Goal: Task Accomplishment & Management: Use online tool/utility

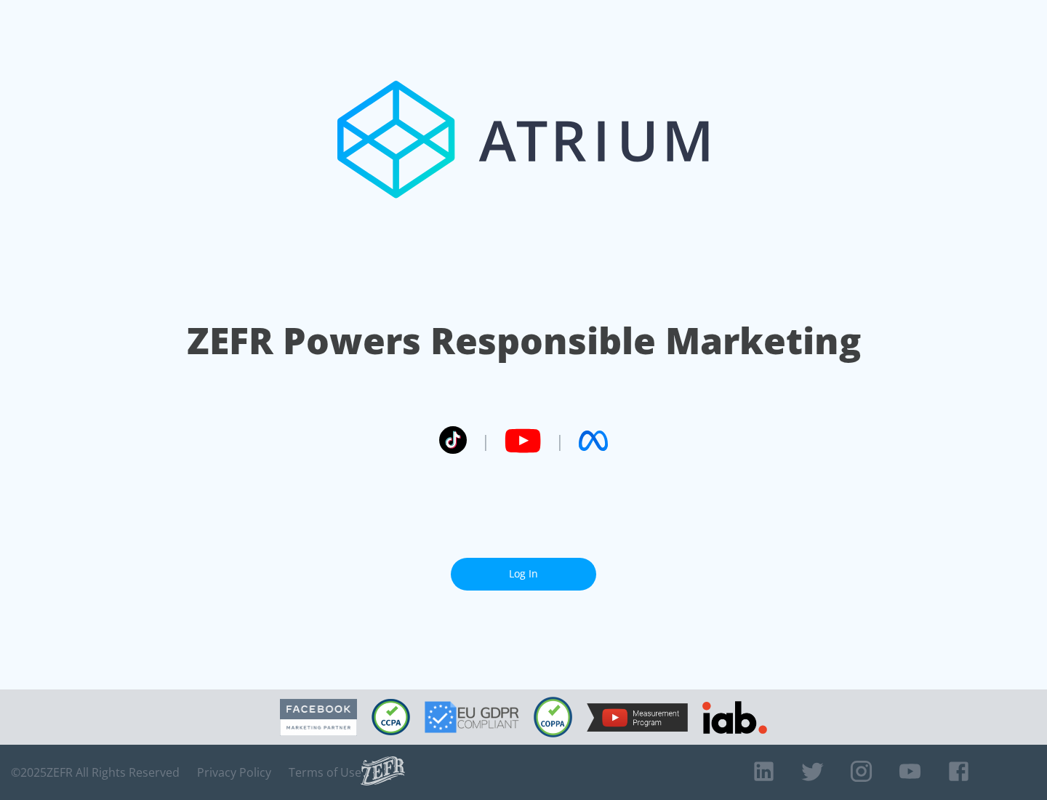
click at [524, 574] on link "Log In" at bounding box center [523, 574] width 145 height 33
